Goal: Information Seeking & Learning: Compare options

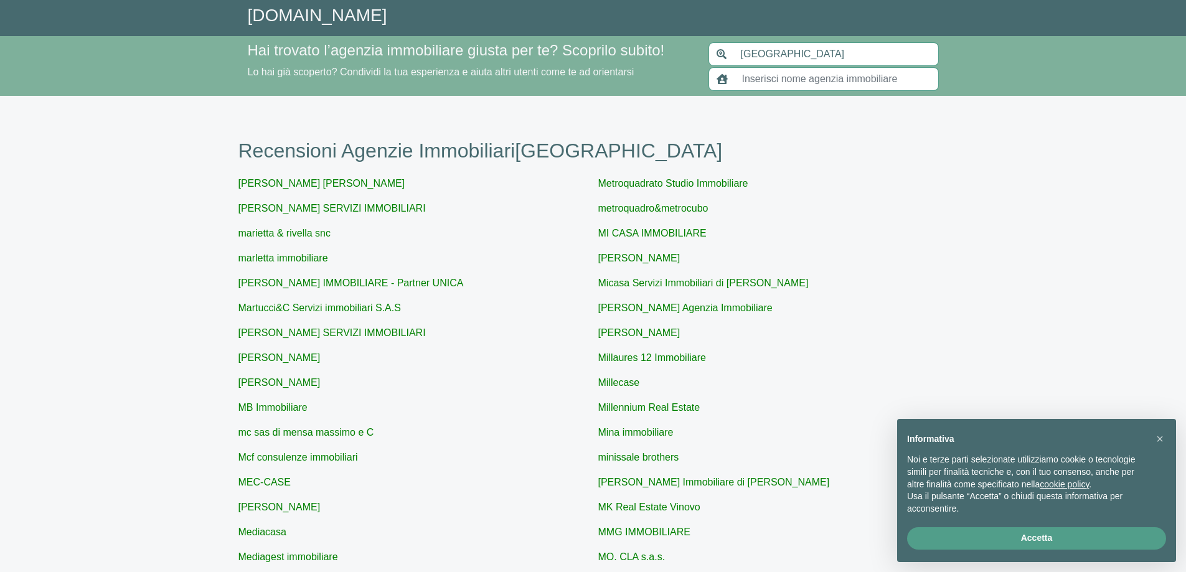
scroll to position [352, 0]
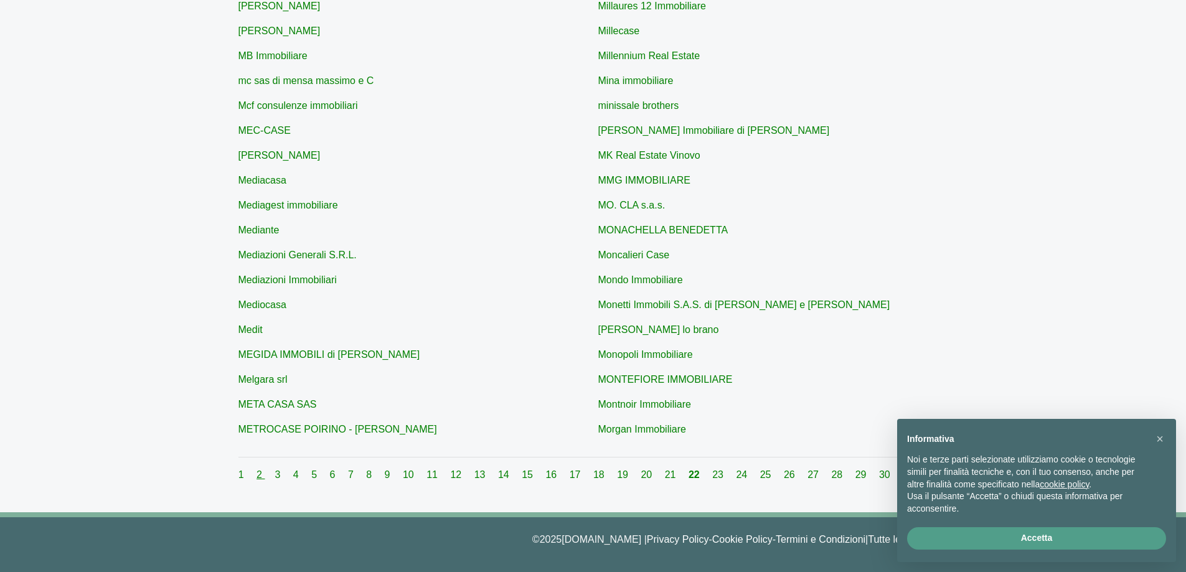
click at [263, 474] on link "2" at bounding box center [260, 474] width 8 height 11
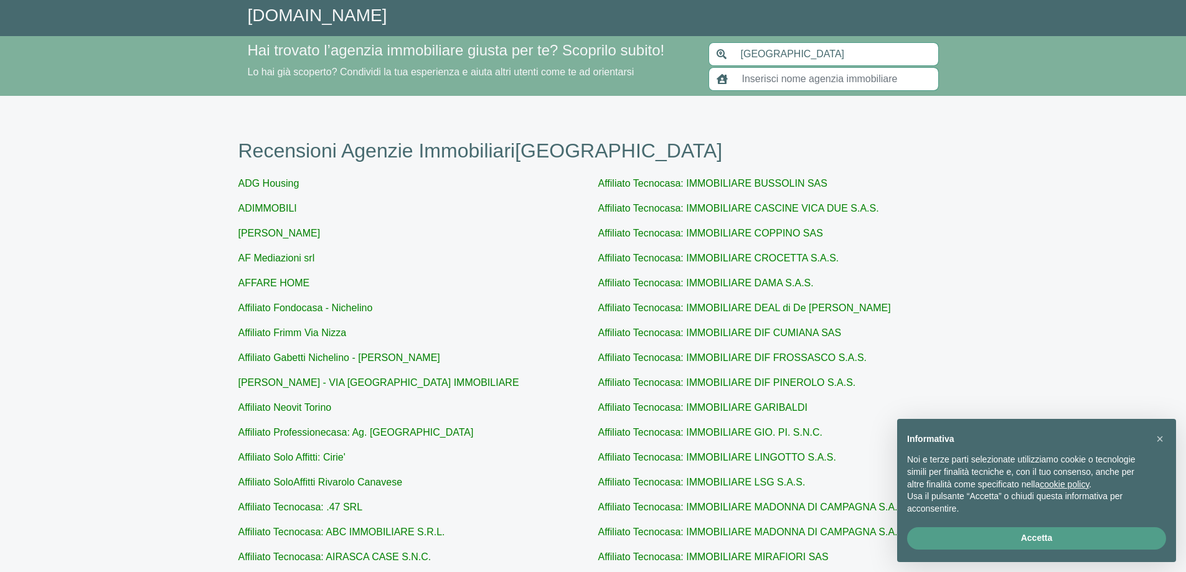
scroll to position [352, 0]
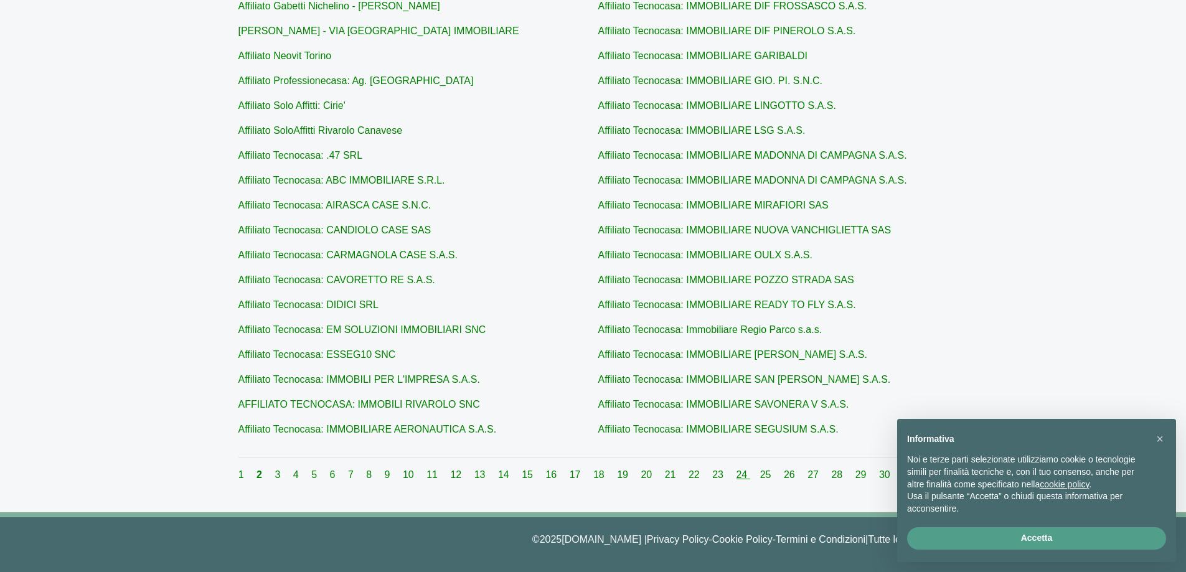
click at [740, 477] on link "24" at bounding box center [743, 474] width 14 height 11
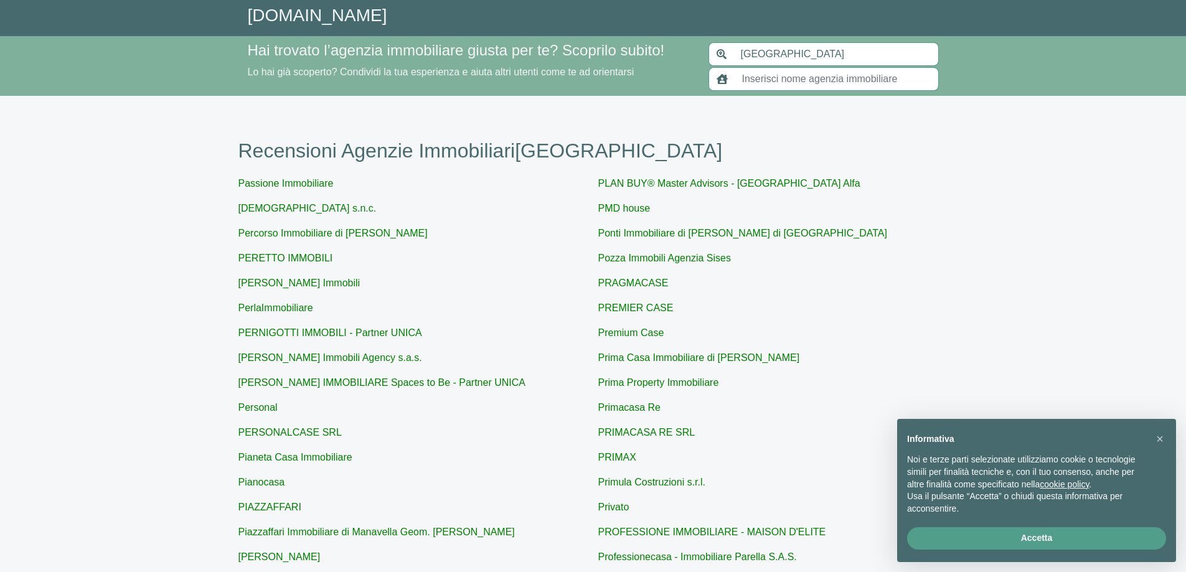
scroll to position [352, 0]
